Goal: Transaction & Acquisition: Purchase product/service

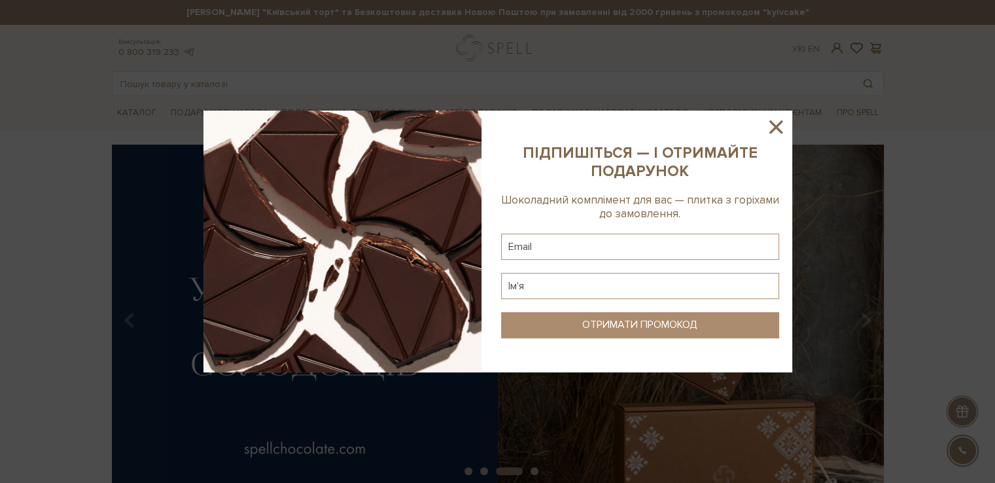
click at [774, 128] on icon at bounding box center [776, 127] width 22 height 22
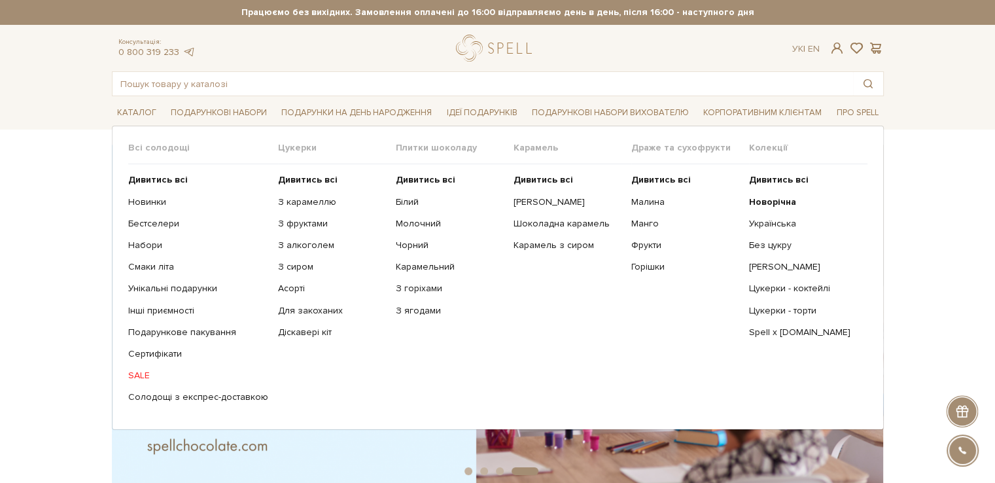
click at [427, 147] on span "Плитки шоколаду" at bounding box center [455, 148] width 118 height 12
click at [410, 177] on b "Дивитись всі" at bounding box center [426, 179] width 60 height 11
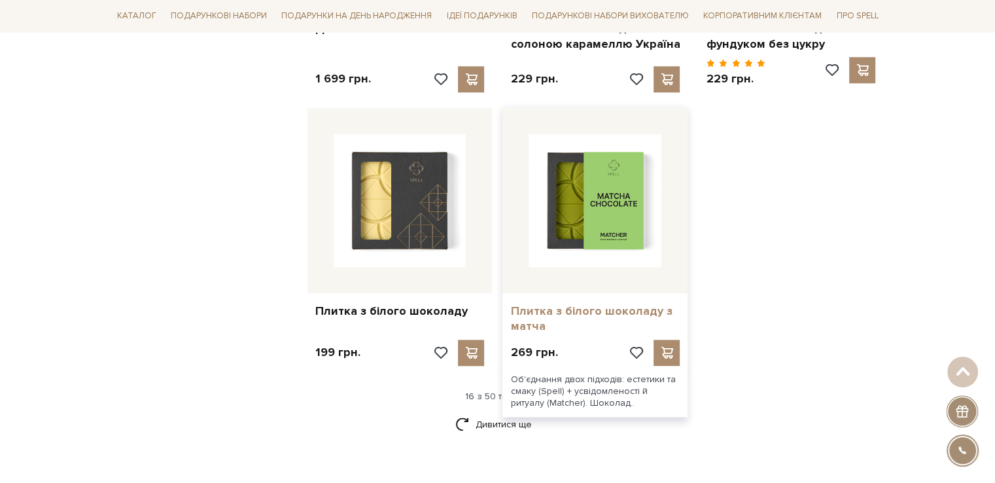
scroll to position [1636, 0]
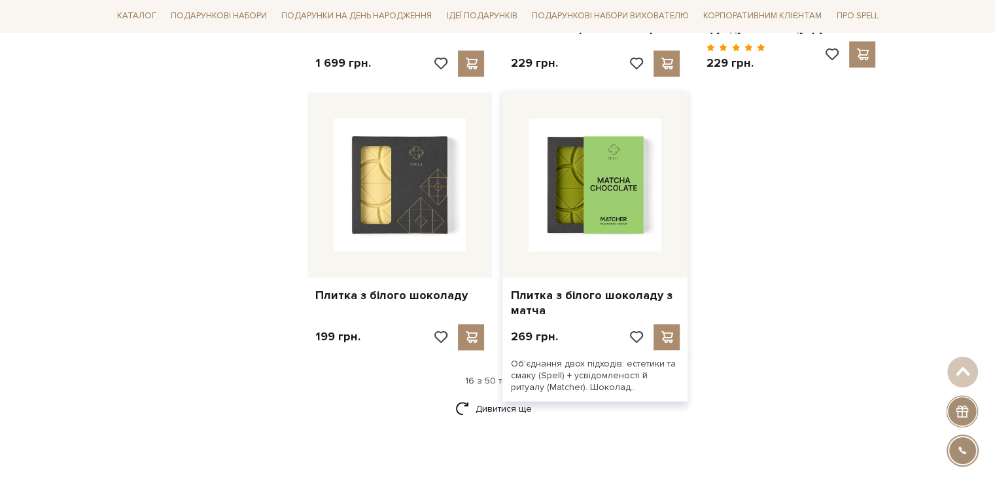
click at [591, 247] on div at bounding box center [595, 184] width 185 height 185
click at [586, 288] on link "Плитка з білого шоколаду з матча" at bounding box center [594, 303] width 169 height 31
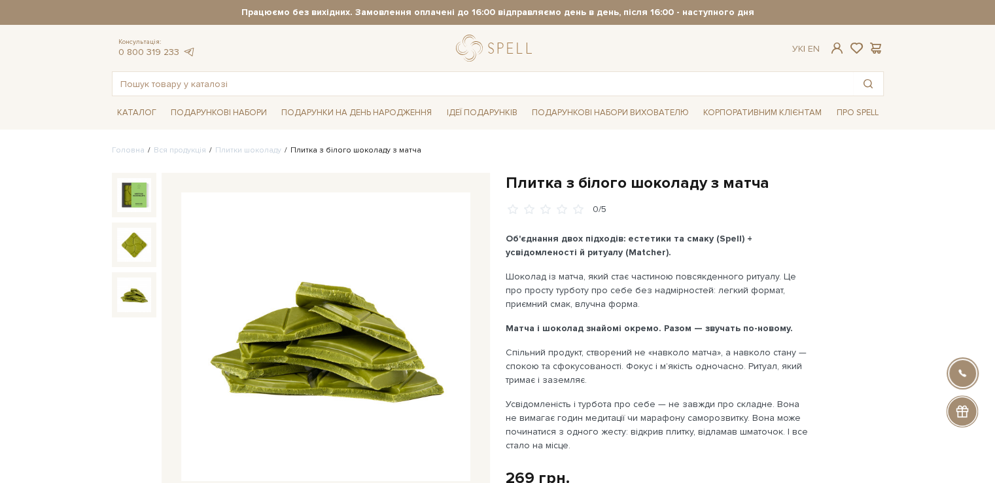
click at [135, 304] on img at bounding box center [134, 294] width 34 height 34
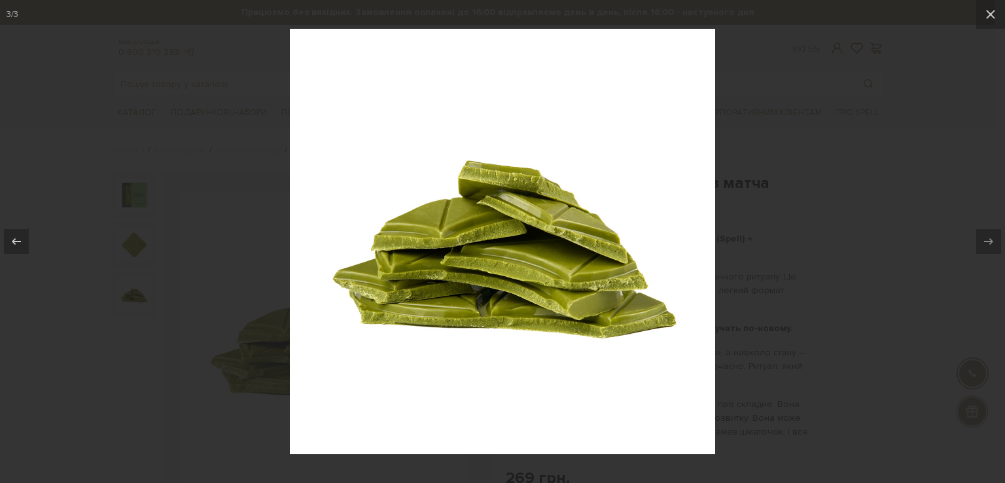
click at [134, 300] on div at bounding box center [502, 241] width 1005 height 483
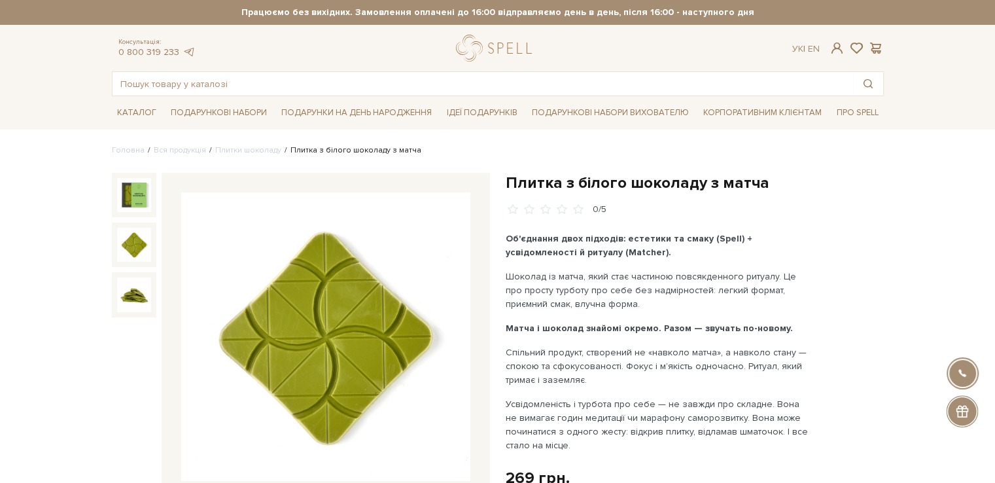
click at [134, 241] on img at bounding box center [134, 245] width 34 height 34
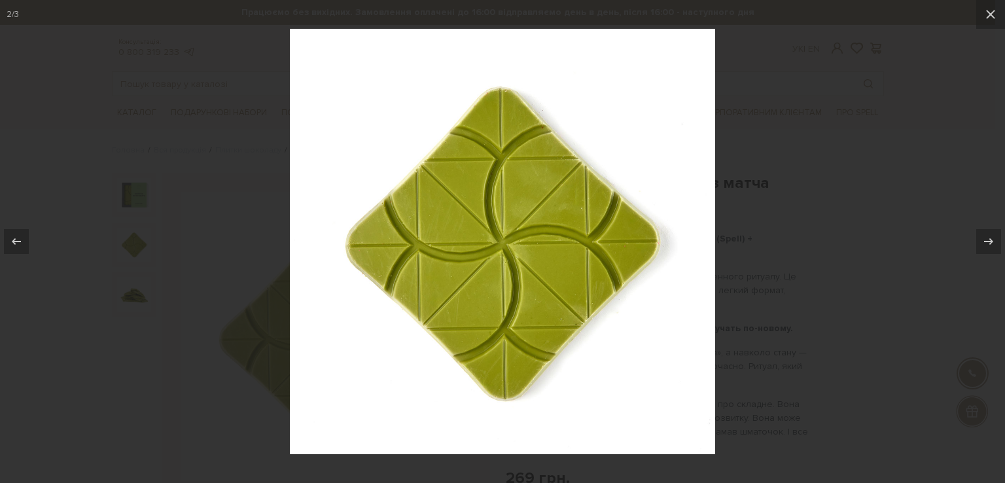
click at [126, 193] on div at bounding box center [502, 241] width 1005 height 483
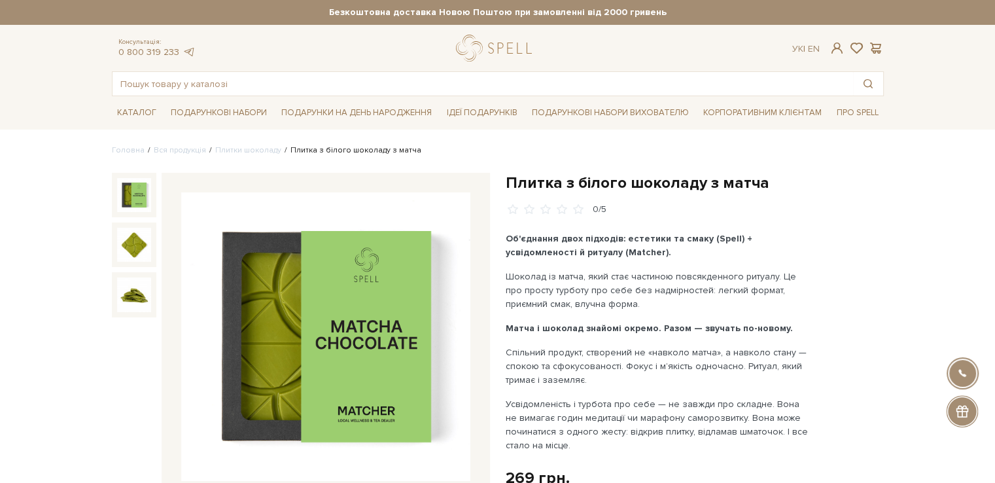
click at [132, 193] on img at bounding box center [134, 195] width 34 height 34
